Goal: Task Accomplishment & Management: Manage account settings

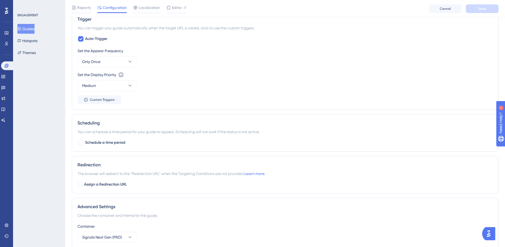
scroll to position [299, 0]
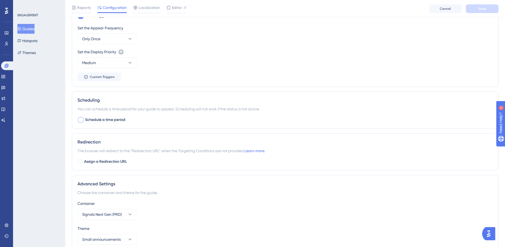
click at [97, 118] on span "Schedule a time period" at bounding box center [105, 120] width 40 height 7
checkbox input "true"
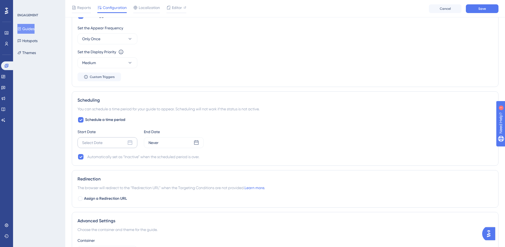
click at [121, 141] on div "Select Date" at bounding box center [107, 142] width 60 height 11
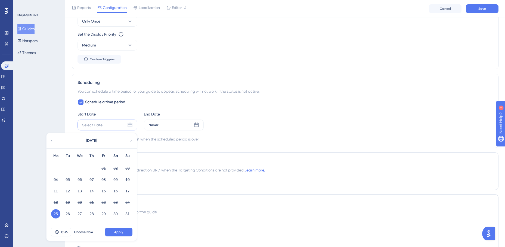
scroll to position [326, 0]
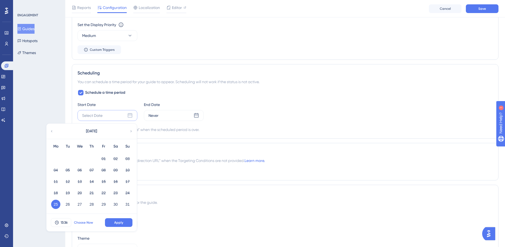
click at [88, 223] on span "Choose Now" at bounding box center [83, 223] width 19 height 4
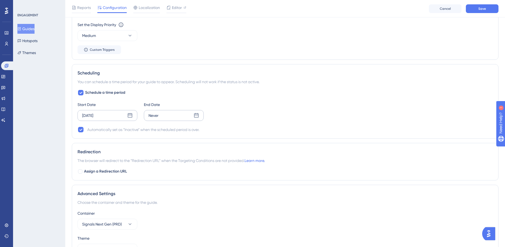
click at [197, 115] on icon at bounding box center [196, 115] width 5 height 5
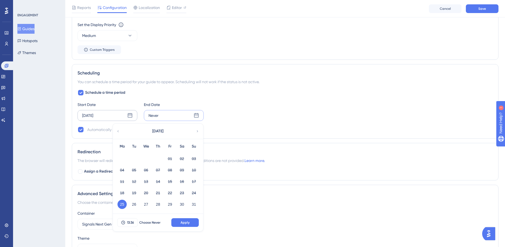
click at [198, 132] on icon at bounding box center [197, 131] width 4 height 5
click at [171, 159] on button "05" at bounding box center [169, 158] width 9 height 9
click at [132, 223] on span "13:36" at bounding box center [130, 223] width 7 height 4
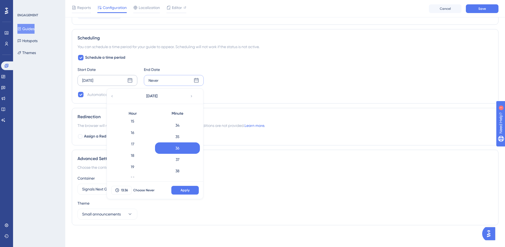
scroll to position [179, 0]
click at [136, 163] on div "19" at bounding box center [132, 162] width 45 height 11
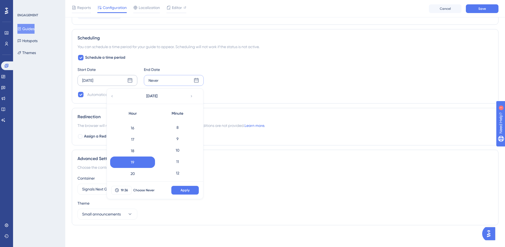
scroll to position [0, 0]
click at [182, 127] on div "0" at bounding box center [177, 124] width 45 height 11
click at [184, 188] on span "Apply" at bounding box center [185, 190] width 9 height 4
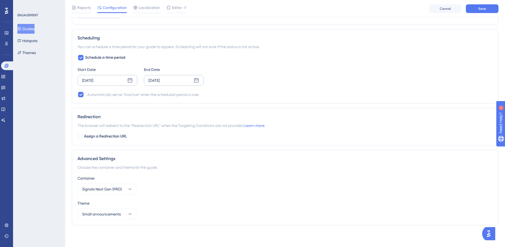
click at [293, 88] on div "Schedule a time period Start Date [DATE] End Date [DATE] Automatically set as “…" at bounding box center [284, 76] width 415 height 44
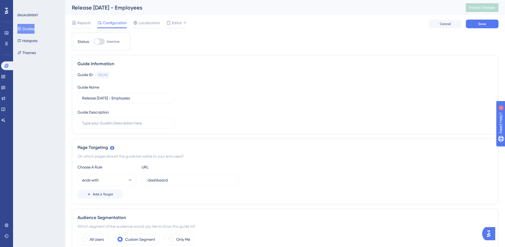
click at [105, 43] on div at bounding box center [99, 41] width 11 height 7
click at [94, 42] on input "Inactive" at bounding box center [94, 42] width 0 height 0
checkbox input "true"
click at [482, 24] on span "Save" at bounding box center [482, 24] width 8 height 4
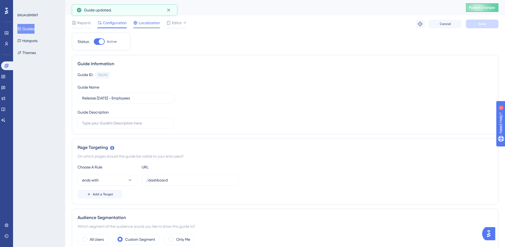
click at [152, 26] on span "Localization" at bounding box center [149, 23] width 21 height 7
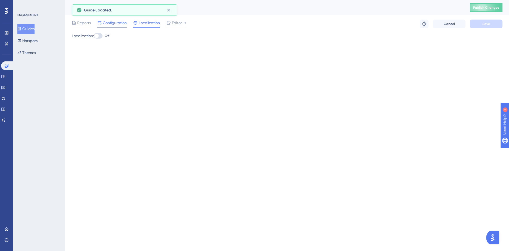
click at [126, 24] on span "Configuration" at bounding box center [115, 23] width 24 height 7
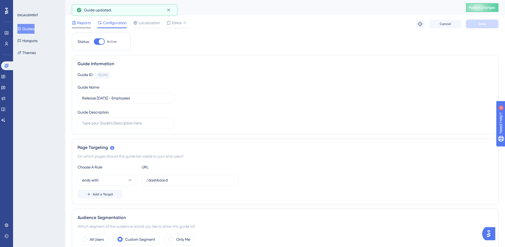
click at [86, 26] on span "Reports" at bounding box center [84, 23] width 14 height 7
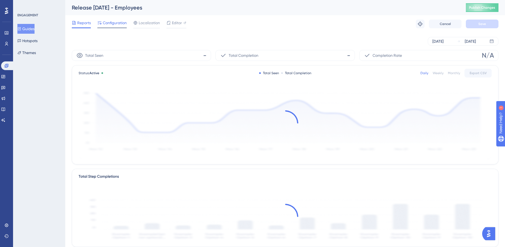
click at [110, 26] on span "Configuration" at bounding box center [115, 23] width 24 height 7
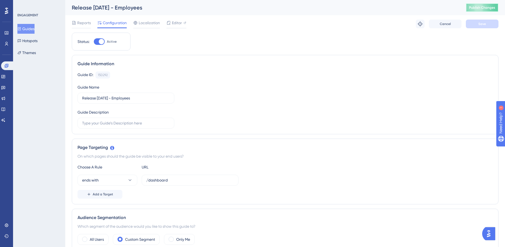
click at [490, 8] on span "Publish Changes" at bounding box center [482, 7] width 26 height 4
click at [5, 74] on link at bounding box center [3, 76] width 4 height 9
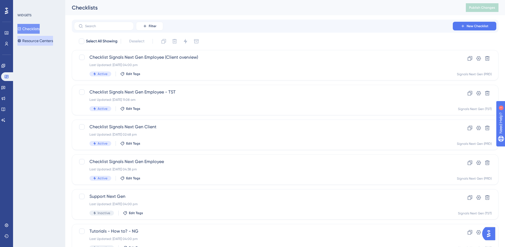
click at [29, 44] on button "Resource Centers" at bounding box center [35, 41] width 36 height 10
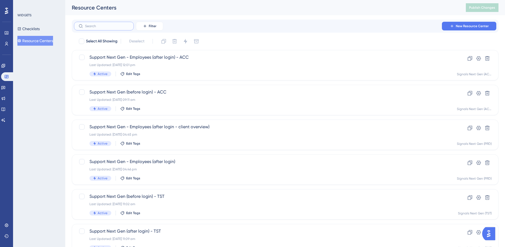
click at [111, 25] on input "text" at bounding box center [107, 26] width 44 height 4
click at [147, 24] on button "Filter" at bounding box center [149, 26] width 27 height 9
click at [152, 64] on span "Containers" at bounding box center [153, 63] width 19 height 7
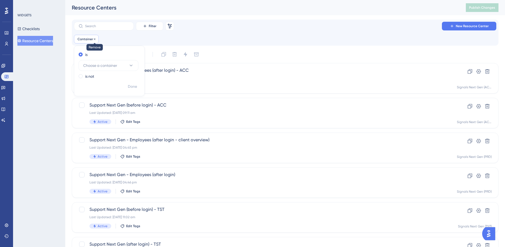
click at [95, 41] on div at bounding box center [94, 39] width 3 height 5
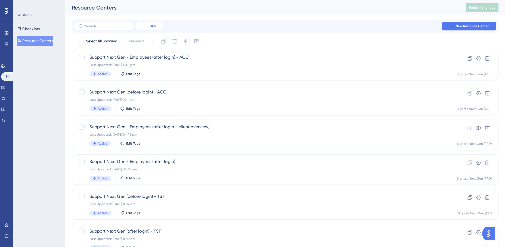
click at [155, 26] on span "Filter" at bounding box center [153, 26] width 8 height 4
click at [156, 61] on span "Containers" at bounding box center [153, 63] width 19 height 7
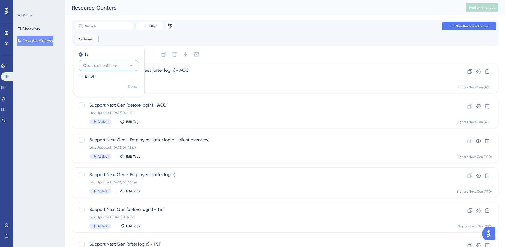
click at [112, 66] on span "Choose a container" at bounding box center [100, 65] width 34 height 7
click at [116, 97] on span "Signals Next Gen (PRD)" at bounding box center [106, 98] width 40 height 7
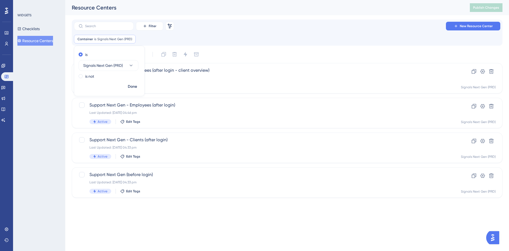
click at [218, 37] on div "Container is Signals Next Gen (PRD) Signals Next Gen (PRD) Remove is Signals Ne…" at bounding box center [287, 39] width 426 height 9
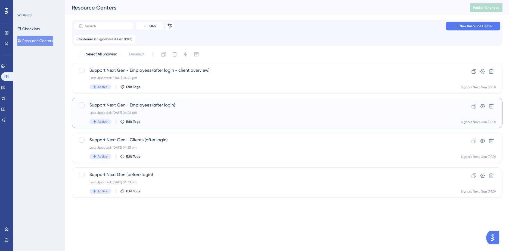
click at [207, 107] on span "Support Next Gen - Employees (after login)" at bounding box center [265, 105] width 352 height 7
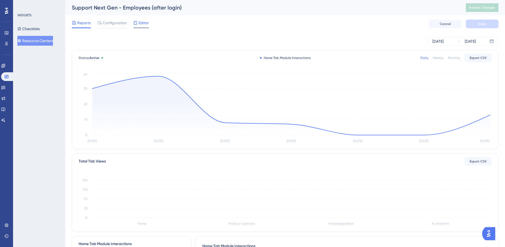
click at [138, 24] on icon at bounding box center [135, 23] width 4 height 4
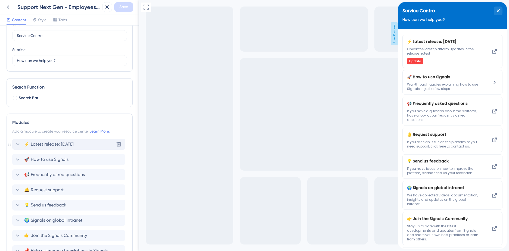
click at [17, 144] on icon at bounding box center [17, 144] width 7 height 7
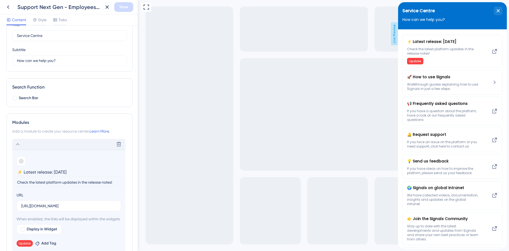
drag, startPoint x: 63, startPoint y: 173, endPoint x: 55, endPoint y: 173, distance: 7.6
click at [55, 173] on input "⚡ Latest release: [DATE]" at bounding box center [69, 172] width 105 height 8
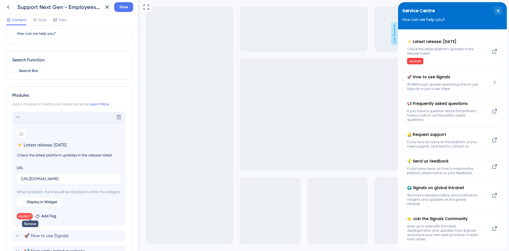
type input "⚡ Latest release: [DATE]"
click at [29, 218] on icon at bounding box center [30, 215] width 3 height 3
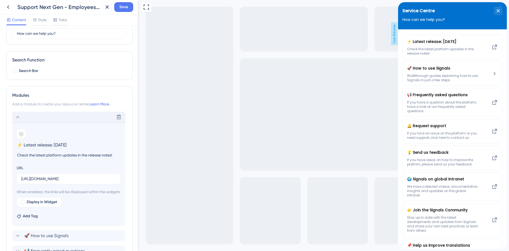
click at [28, 220] on span "Add Tag" at bounding box center [30, 216] width 15 height 7
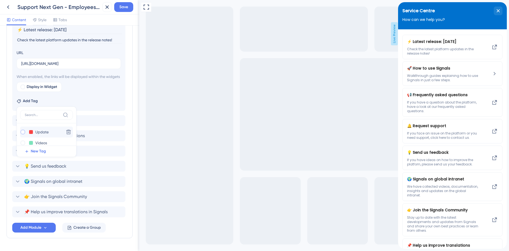
click at [23, 134] on div at bounding box center [23, 132] width 4 height 4
checkbox input "true"
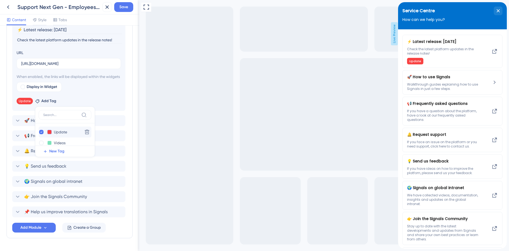
click at [49, 134] on button at bounding box center [49, 132] width 4 height 4
click at [75, 141] on div at bounding box center [75, 139] width 4 height 4
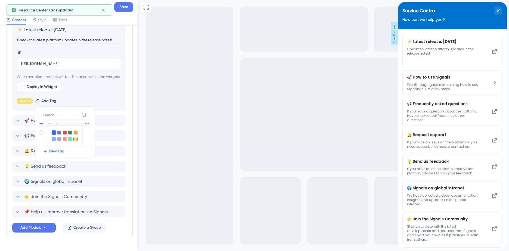
click at [52, 135] on div at bounding box center [54, 133] width 4 height 4
click at [59, 135] on div at bounding box center [59, 133] width 4 height 4
click at [70, 135] on div at bounding box center [70, 133] width 4 height 4
click at [131, 107] on div "Resource Center Header Title Service Centre 14 Service Centre Subtitle How can …" at bounding box center [69, 139] width 139 height 226
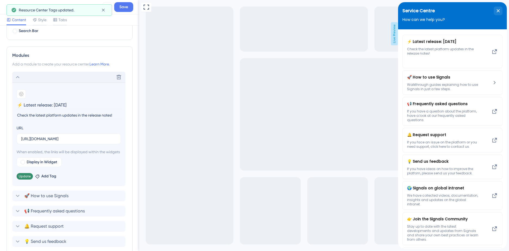
scroll to position [88, 0]
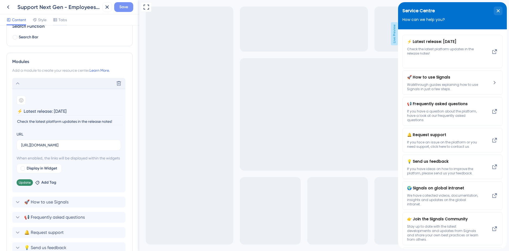
click at [122, 9] on span "Save" at bounding box center [123, 7] width 9 height 7
click at [104, 10] on icon at bounding box center [103, 10] width 3 height 3
click at [11, 7] on icon at bounding box center [8, 7] width 7 height 7
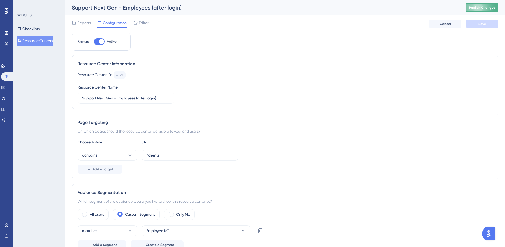
click at [485, 10] on button "Publish Changes" at bounding box center [482, 7] width 33 height 9
click at [169, 13] on icon at bounding box center [168, 9] width 5 height 5
click at [45, 42] on button "Resource Centers" at bounding box center [35, 41] width 36 height 10
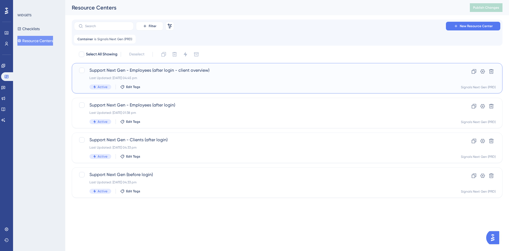
click at [232, 78] on div "Last Updated: [DATE] 04:45 pm" at bounding box center [265, 78] width 352 height 4
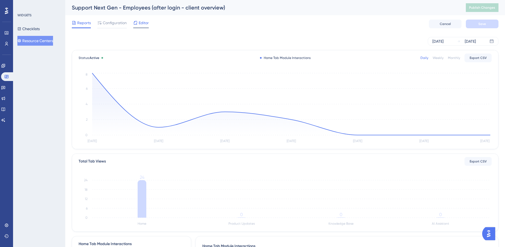
click at [144, 27] on div at bounding box center [140, 27] width 15 height 1
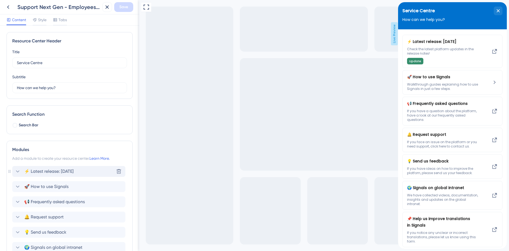
click at [15, 172] on icon at bounding box center [17, 171] width 7 height 7
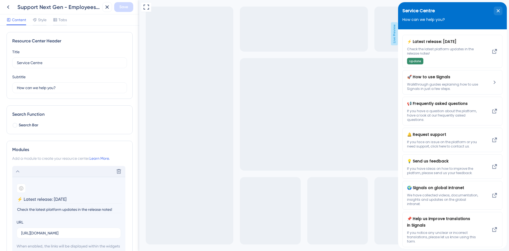
click at [66, 200] on input "⚡ Latest release: [DATE]" at bounding box center [69, 199] width 105 height 8
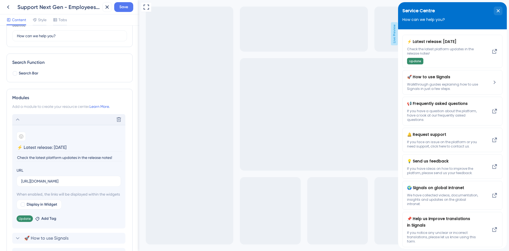
scroll to position [54, 0]
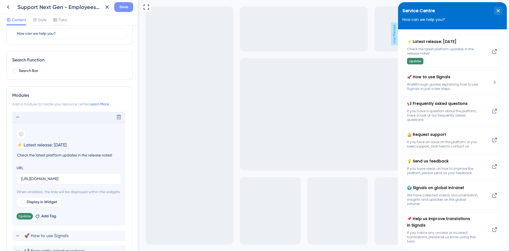
type input "⚡ Latest release: [DATE]"
click at [122, 10] on span "Save" at bounding box center [123, 7] width 9 height 7
click at [29, 218] on icon at bounding box center [30, 215] width 3 height 3
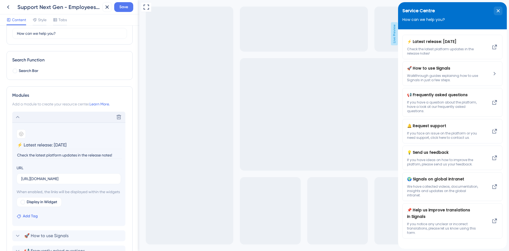
click at [21, 220] on button "Add Tag" at bounding box center [27, 216] width 21 height 7
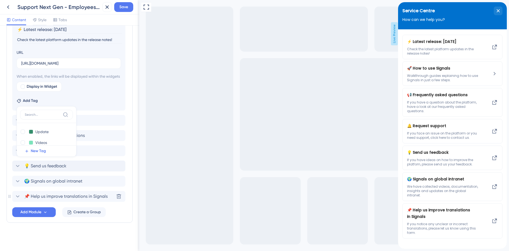
scroll to position [176, 0]
click at [31, 132] on button at bounding box center [31, 132] width 4 height 4
click at [38, 131] on input "Update" at bounding box center [46, 132] width 22 height 7
click at [24, 132] on div at bounding box center [23, 132] width 4 height 4
checkbox input "true"
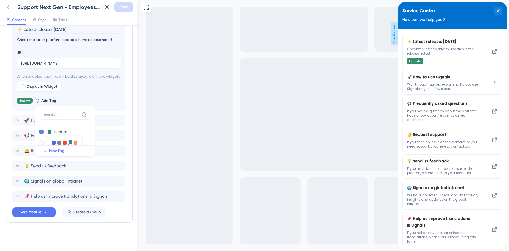
click at [132, 113] on div "Resource Center Header Title Service Centre 14 Service Centre Subtitle How can …" at bounding box center [69, 139] width 139 height 226
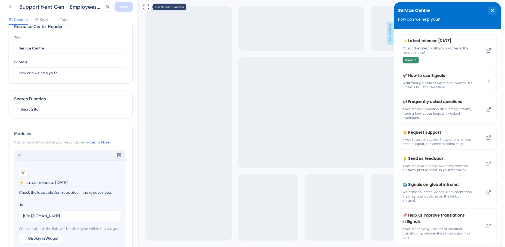
scroll to position [13, 0]
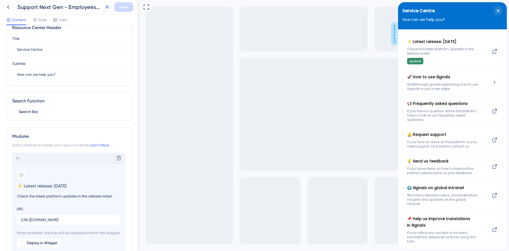
click at [107, 7] on icon at bounding box center [107, 7] width 7 height 7
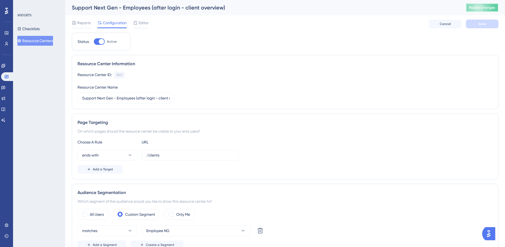
click at [485, 10] on span "Publish Changes" at bounding box center [482, 7] width 26 height 4
